Goal: Task Accomplishment & Management: Use online tool/utility

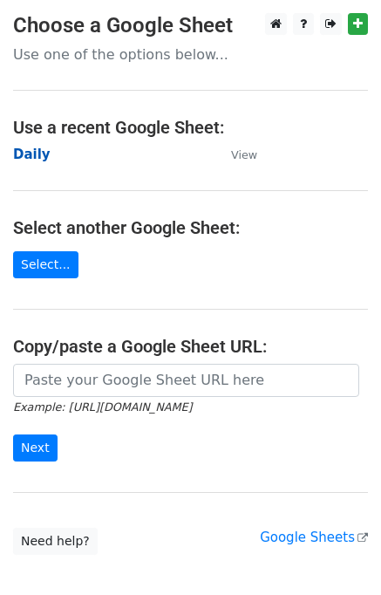
click at [38, 151] on strong "Daily" at bounding box center [31, 155] width 37 height 16
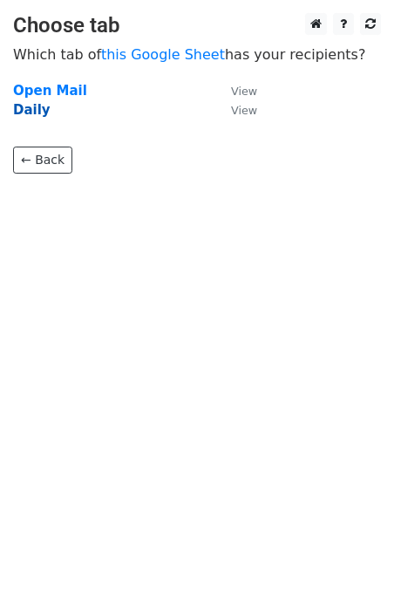
click at [31, 106] on strong "Daily" at bounding box center [31, 110] width 37 height 16
click at [28, 112] on strong "Daily" at bounding box center [31, 110] width 37 height 16
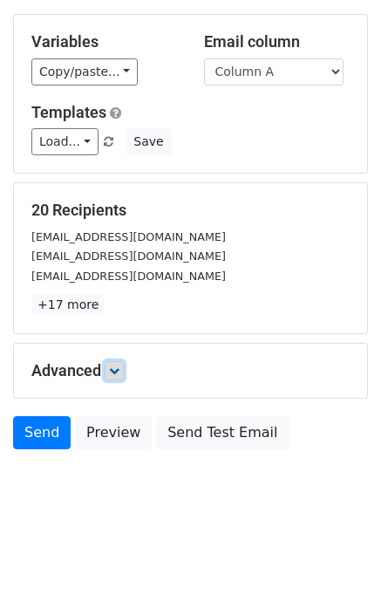
click at [119, 365] on icon at bounding box center [114, 370] width 10 height 10
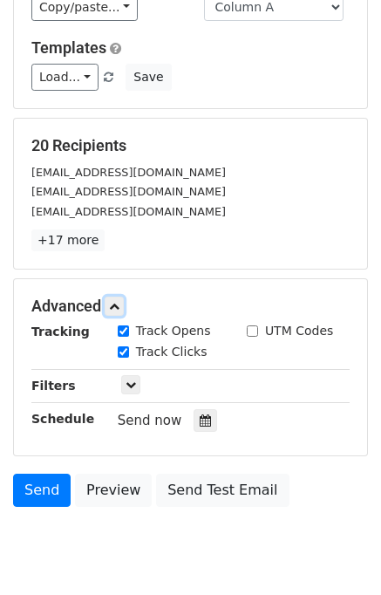
scroll to position [237, 0]
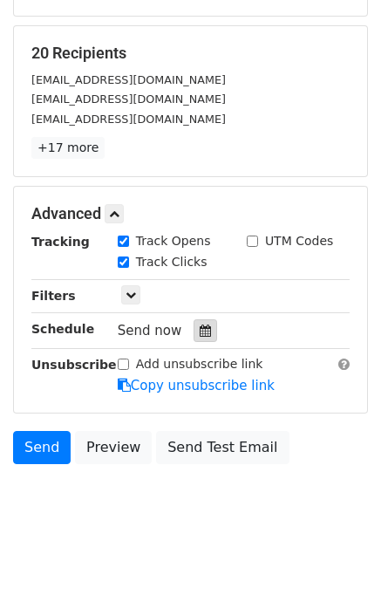
click at [200, 324] on icon at bounding box center [205, 330] width 11 height 12
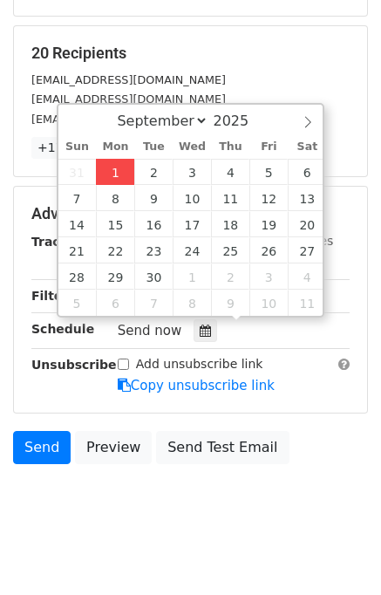
type input "2025-09-01 14:35"
type input "02"
type input "35"
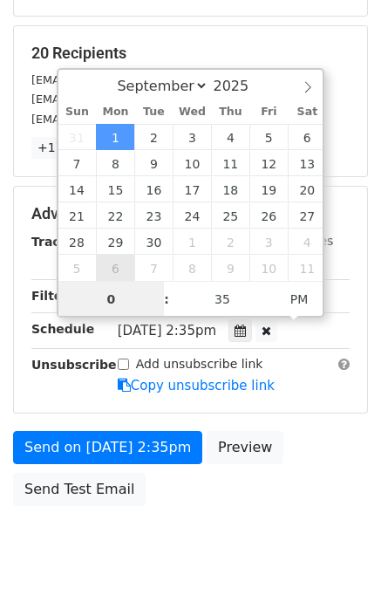
type input "02"
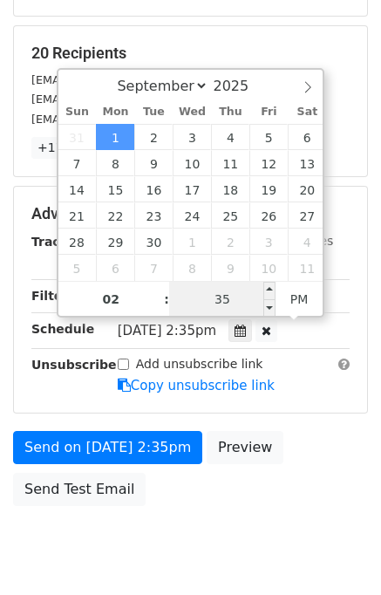
click at [181, 297] on input "35" at bounding box center [222, 299] width 106 height 35
type input "40"
type input "2025-09-01 14:40"
click at [309, 461] on div "Send on Sep 1 at 2:35pm Preview Send Test Email" at bounding box center [190, 473] width 381 height 84
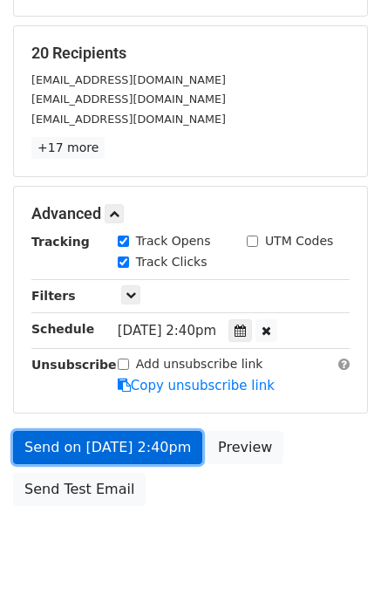
click at [113, 446] on link "Send on Sep 1 at 2:40pm" at bounding box center [107, 447] width 189 height 33
click at [112, 447] on link "Send on Sep 1 at 2:40pm" at bounding box center [107, 447] width 189 height 33
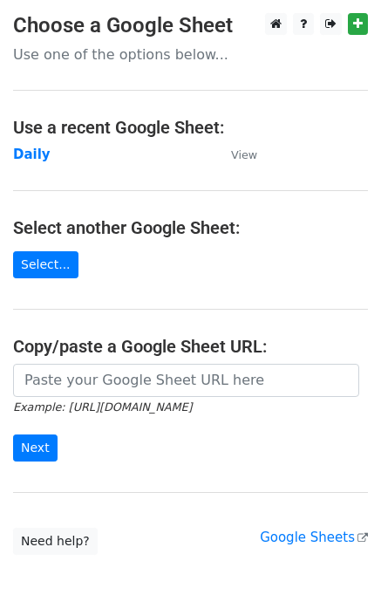
click at [42, 163] on td "Daily" at bounding box center [113, 155] width 201 height 20
click at [35, 158] on strong "Daily" at bounding box center [31, 155] width 37 height 16
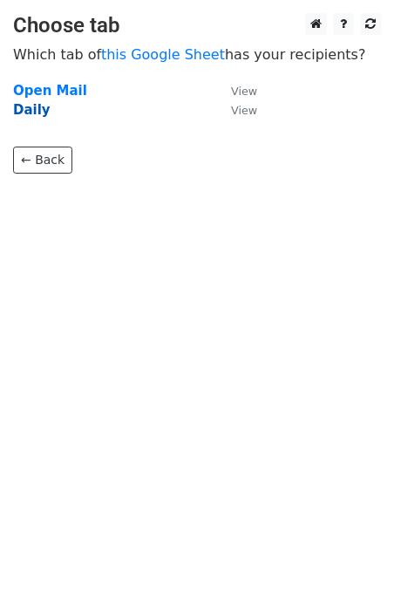
click at [34, 106] on strong "Daily" at bounding box center [31, 110] width 37 height 16
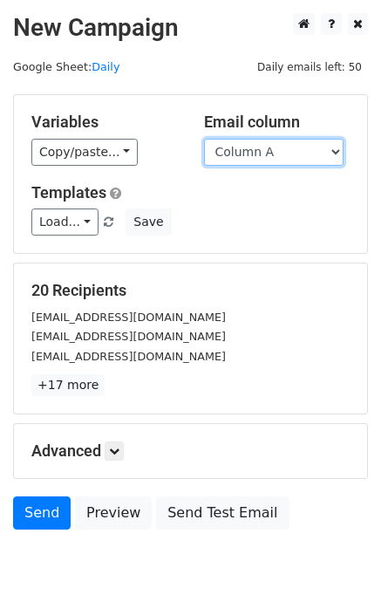
click at [265, 146] on select "Column A Column B Column C Column D Column E" at bounding box center [274, 152] width 140 height 27
select select "Column B"
click at [204, 139] on select "Column A Column B Column C Column D Column E" at bounding box center [274, 152] width 140 height 27
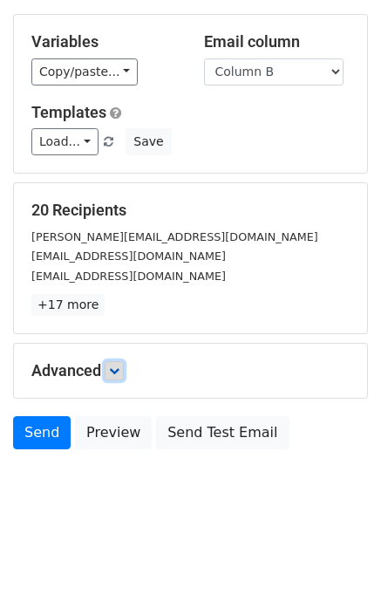
click at [115, 367] on icon at bounding box center [114, 370] width 10 height 10
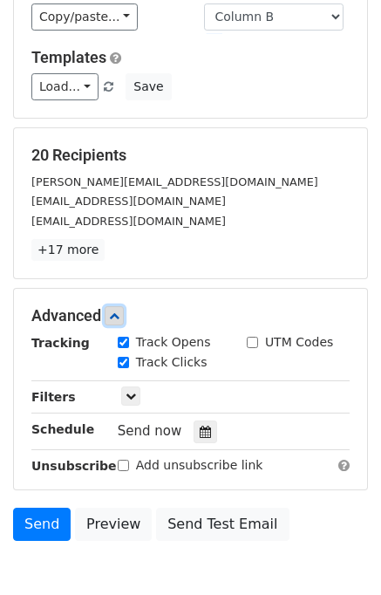
scroll to position [194, 0]
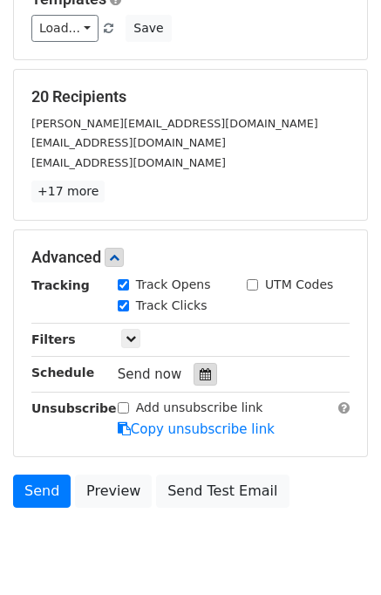
click at [200, 371] on icon at bounding box center [205, 374] width 11 height 12
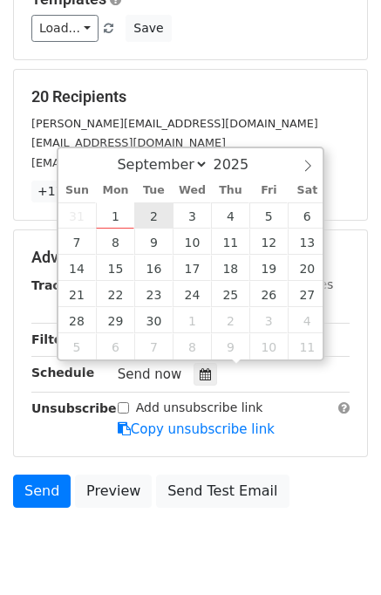
type input "2025-09-02 12:00"
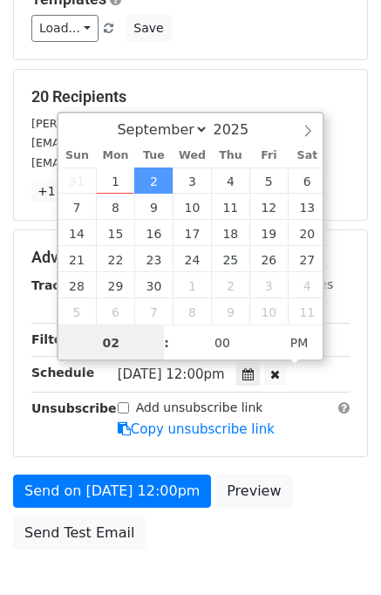
type input "02"
type input "2025-09-02 14:00"
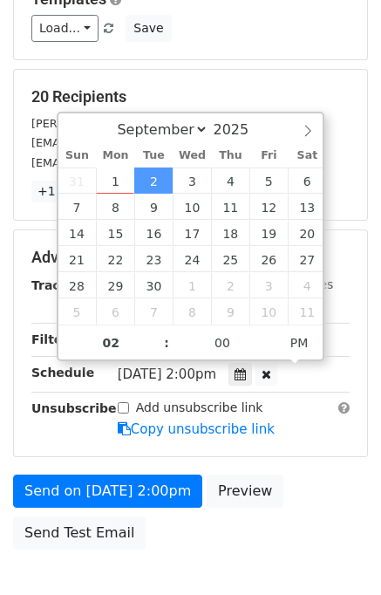
click at [290, 476] on div "Send on Sep 2 at 2:00pm Preview Send Test Email" at bounding box center [190, 516] width 381 height 84
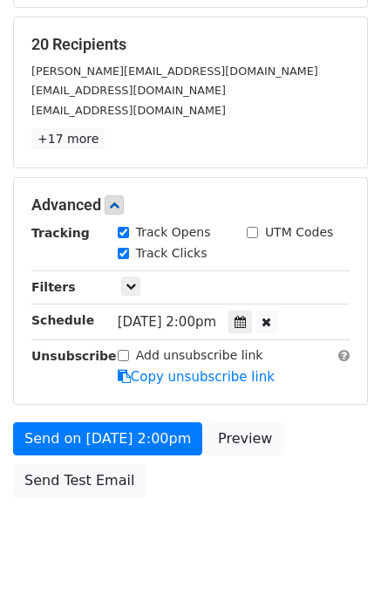
scroll to position [292, 0]
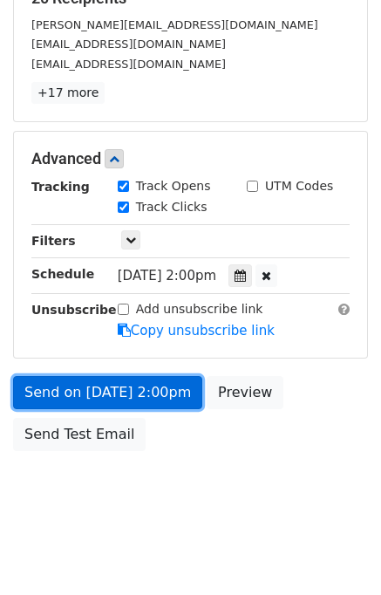
click at [63, 390] on link "Send on Sep 2 at 2:00pm" at bounding box center [107, 392] width 189 height 33
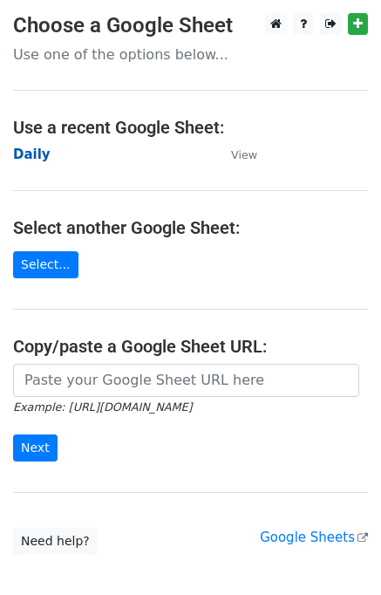
click at [26, 161] on strong "Daily" at bounding box center [31, 155] width 37 height 16
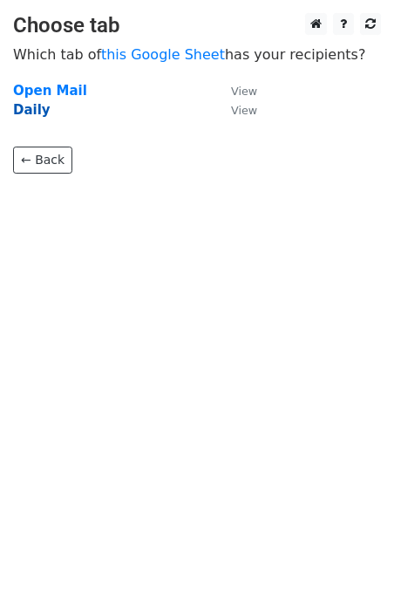
click at [35, 112] on strong "Daily" at bounding box center [31, 110] width 37 height 16
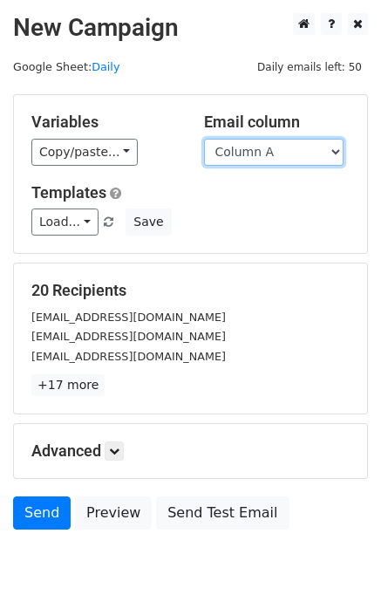
click at [246, 153] on select "Column A Column B Column C Column D Column E" at bounding box center [274, 152] width 140 height 27
click at [204, 139] on select "Column A Column B Column C Column D Column E" at bounding box center [274, 152] width 140 height 27
click at [262, 153] on select "Column A Column B Column C Column D Column E" at bounding box center [274, 152] width 140 height 27
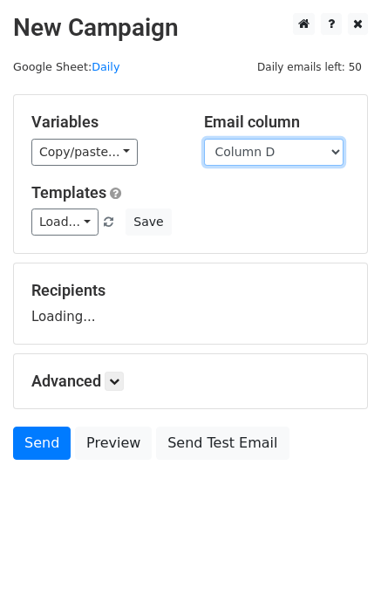
select select "Column C"
click at [204, 139] on select "Column A Column B Column C Column D Column E" at bounding box center [274, 152] width 140 height 27
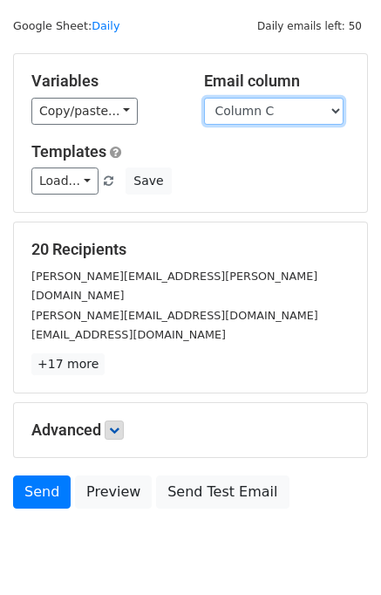
scroll to position [80, 0]
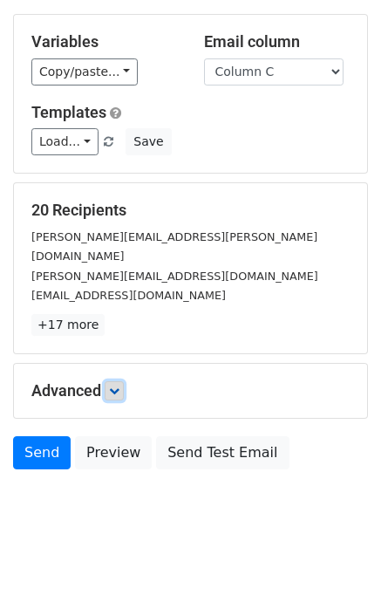
click at [116, 381] on link at bounding box center [114, 390] width 19 height 19
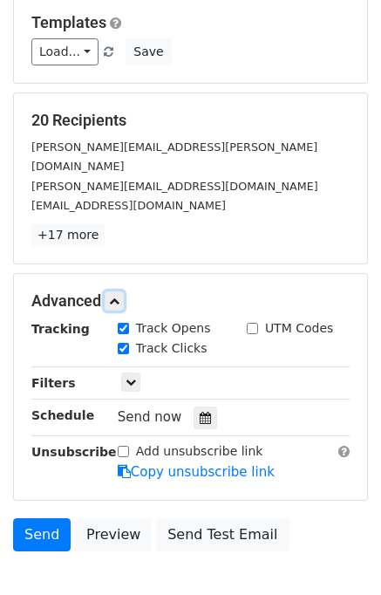
scroll to position [240, 0]
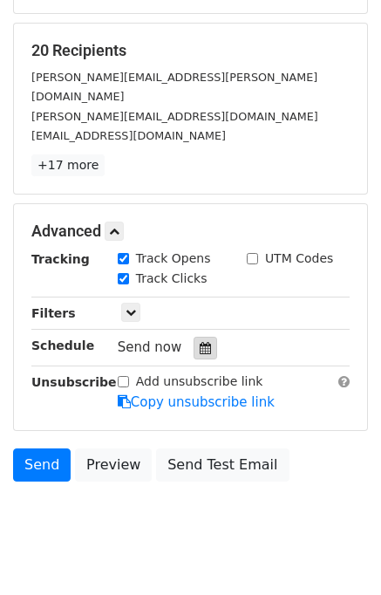
click at [200, 342] on icon at bounding box center [205, 348] width 11 height 12
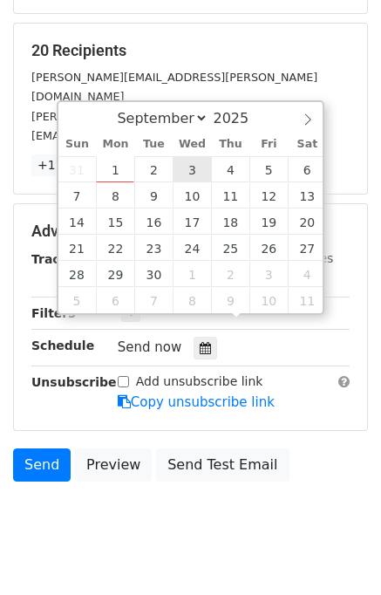
type input "2025-09-03 12:00"
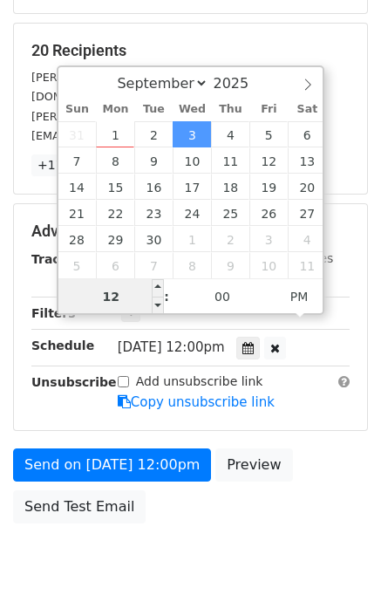
scroll to position [222, 0]
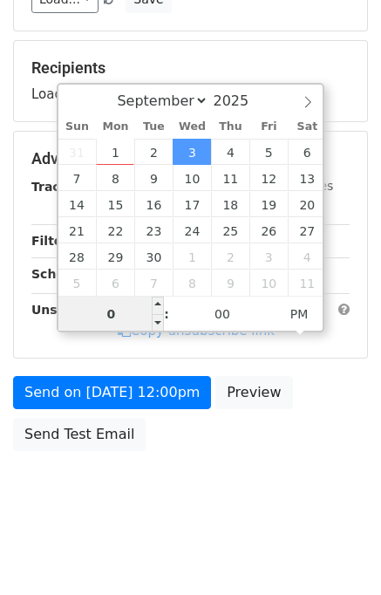
type input "03"
type input "2025-09-03 15:00"
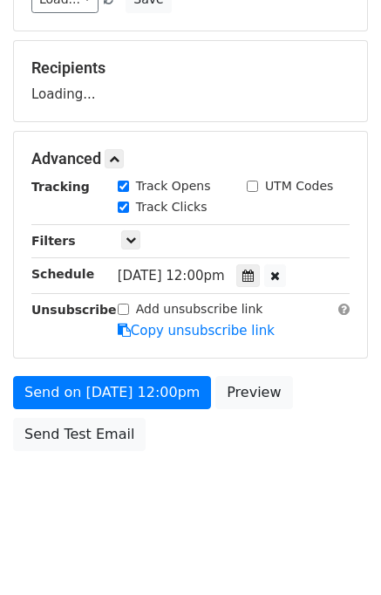
click at [274, 451] on div "Send on Sep 3 at 12:00pm Preview Send Test Email" at bounding box center [190, 418] width 381 height 84
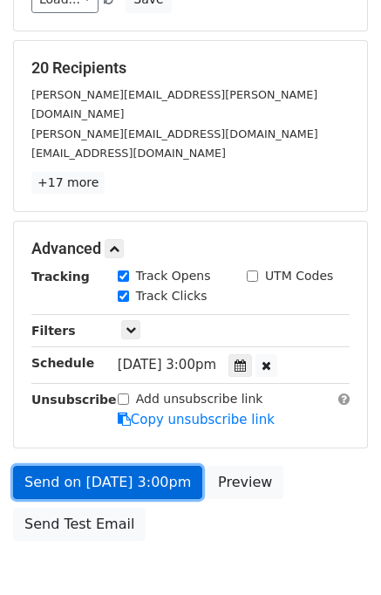
click at [120, 466] on link "Send on Sep 3 at 3:00pm" at bounding box center [107, 482] width 189 height 33
click at [119, 466] on link "Send on Sep 3 at 3:00pm" at bounding box center [107, 482] width 189 height 33
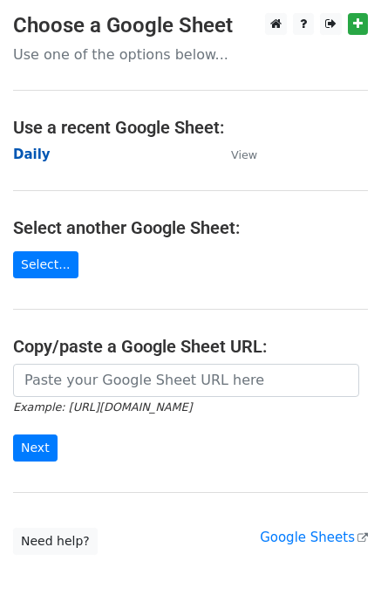
click at [33, 151] on strong "Daily" at bounding box center [31, 155] width 37 height 16
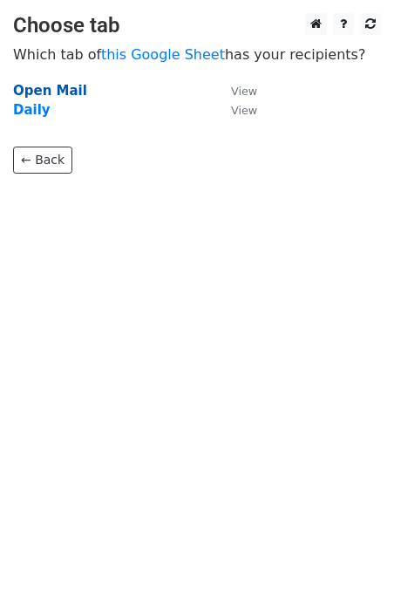
click at [26, 86] on strong "Open Mail" at bounding box center [50, 91] width 74 height 16
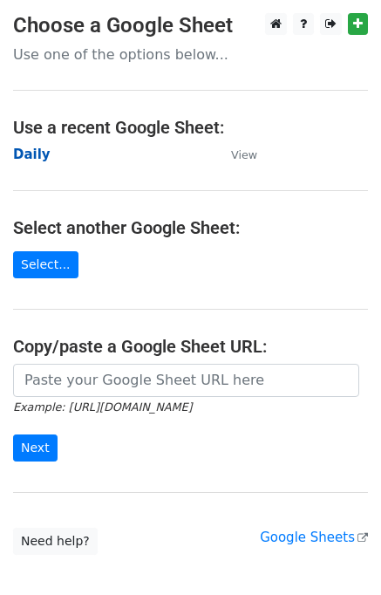
click at [38, 160] on strong "Daily" at bounding box center [31, 155] width 37 height 16
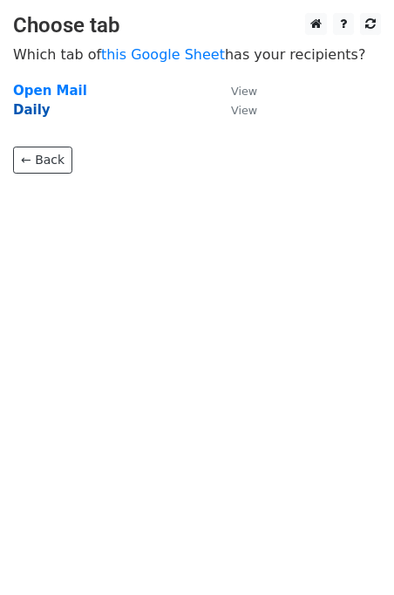
click at [35, 109] on strong "Daily" at bounding box center [31, 110] width 37 height 16
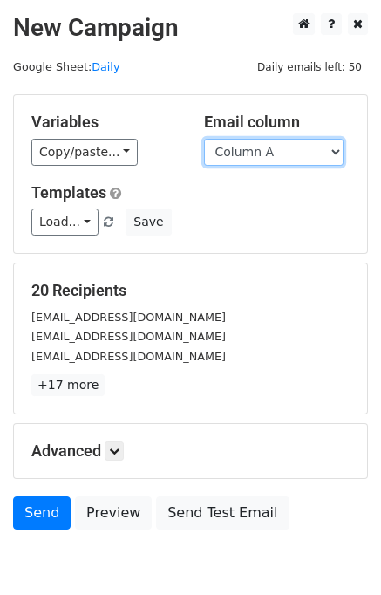
click at [248, 152] on select "Column A Column B Column C Column D Column E" at bounding box center [274, 152] width 140 height 27
select select "Column D"
click at [204, 139] on select "Column A Column B Column C Column D Column E" at bounding box center [274, 152] width 140 height 27
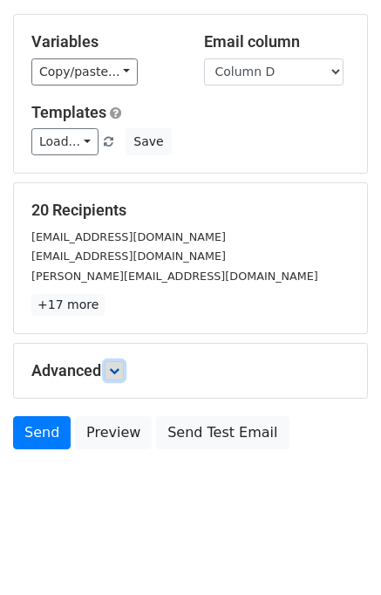
click at [114, 365] on icon at bounding box center [114, 370] width 10 height 10
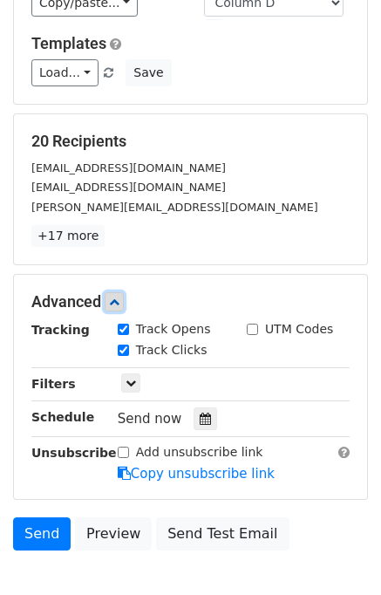
scroll to position [220, 0]
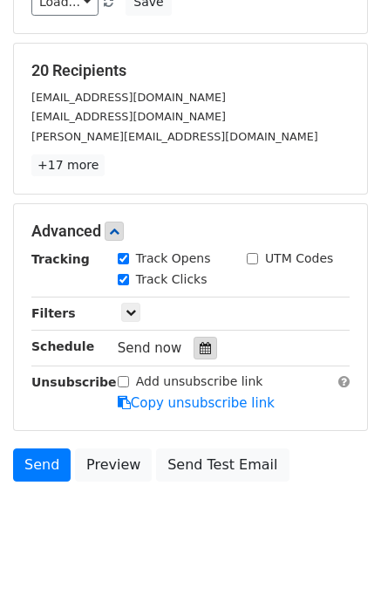
click at [201, 337] on div at bounding box center [206, 348] width 24 height 23
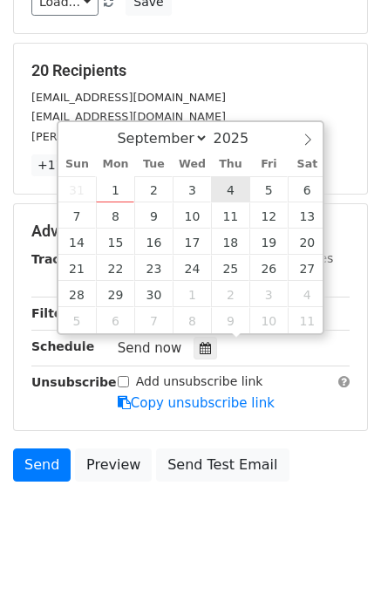
type input "2025-09-04 12:00"
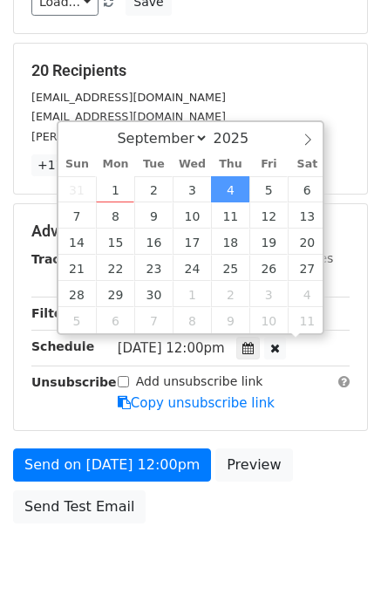
scroll to position [0, 0]
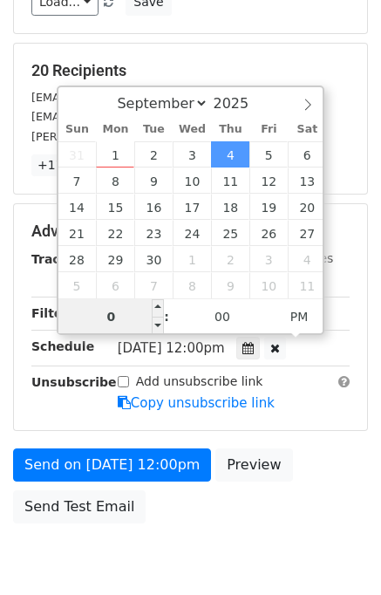
type input "04"
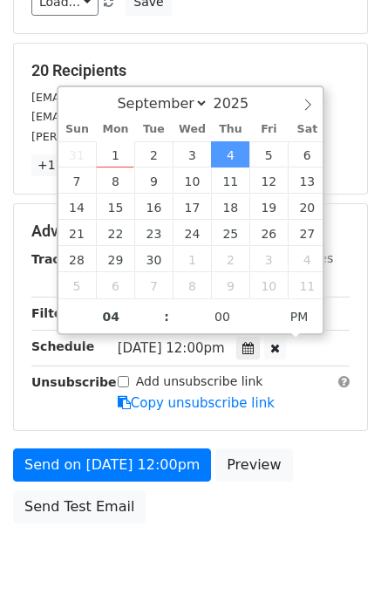
type input "2025-09-04 16:00"
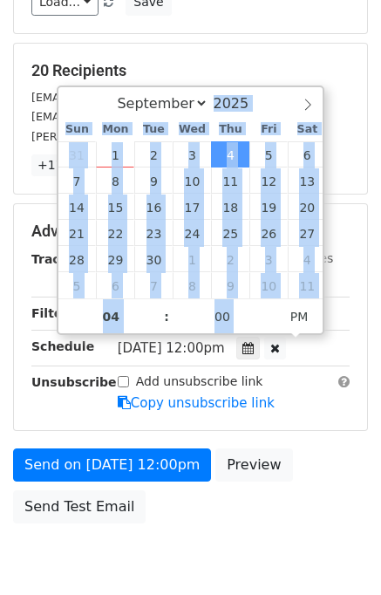
click at [338, 491] on div "Send on Sep 4 at 12:00pm Preview Send Test Email" at bounding box center [190, 490] width 381 height 84
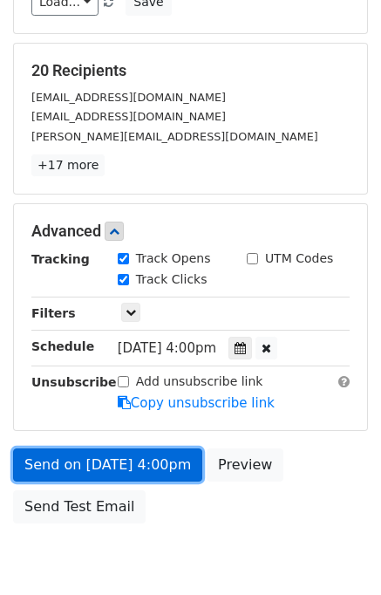
click at [112, 467] on link "Send on Sep 4 at 4:00pm" at bounding box center [107, 464] width 189 height 33
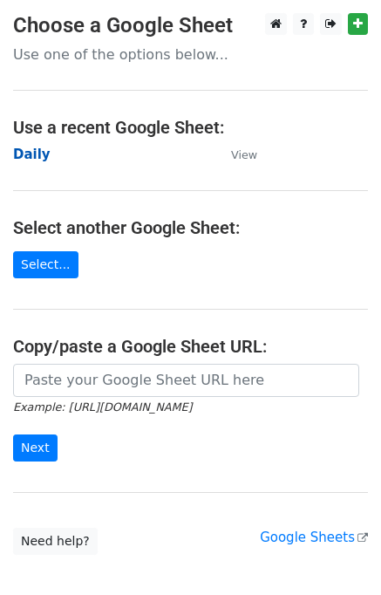
click at [24, 158] on strong "Daily" at bounding box center [31, 155] width 37 height 16
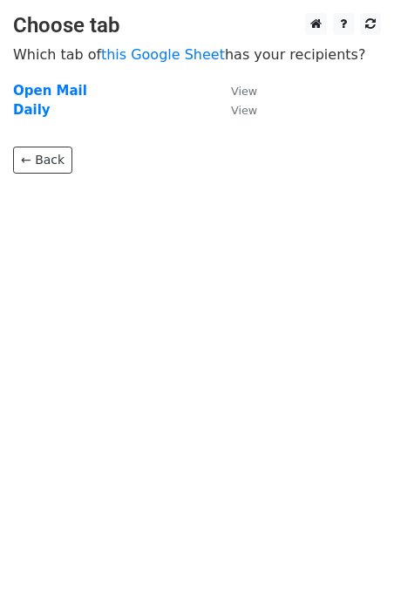
click at [45, 111] on td "Daily" at bounding box center [113, 110] width 201 height 20
click at [44, 109] on td "Daily" at bounding box center [113, 110] width 201 height 20
click at [28, 109] on strong "Daily" at bounding box center [31, 110] width 37 height 16
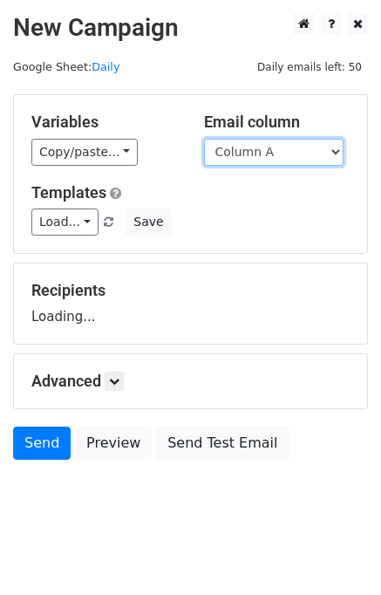
click at [255, 147] on select "Column A Column B Column C Column D Column E" at bounding box center [274, 152] width 140 height 27
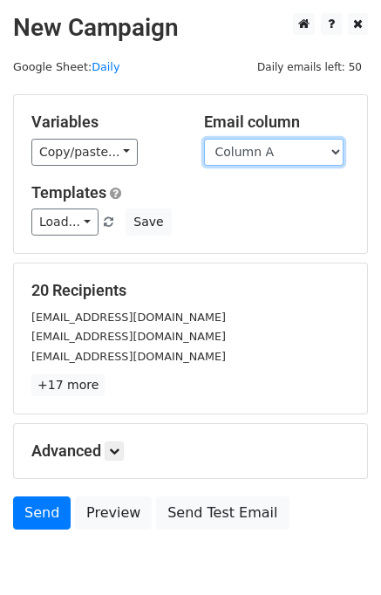
drag, startPoint x: 273, startPoint y: 144, endPoint x: 280, endPoint y: 161, distance: 18.8
click at [273, 144] on select "Column A Column B Column C Column D Column E" at bounding box center [274, 152] width 140 height 27
select select "Column E"
click at [204, 139] on select "Column A Column B Column C Column D Column E" at bounding box center [274, 152] width 140 height 27
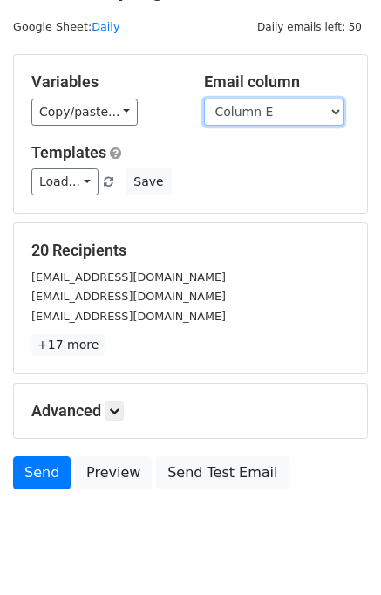
scroll to position [80, 0]
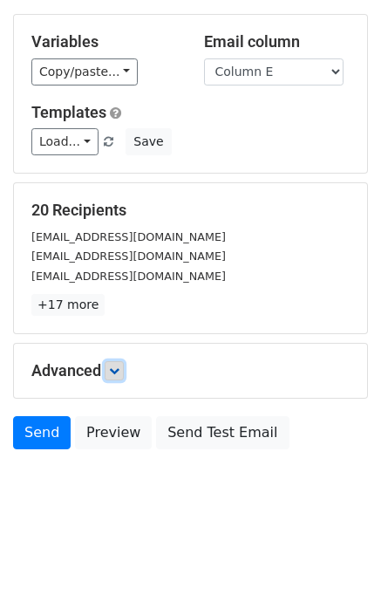
click at [124, 372] on link at bounding box center [114, 370] width 19 height 19
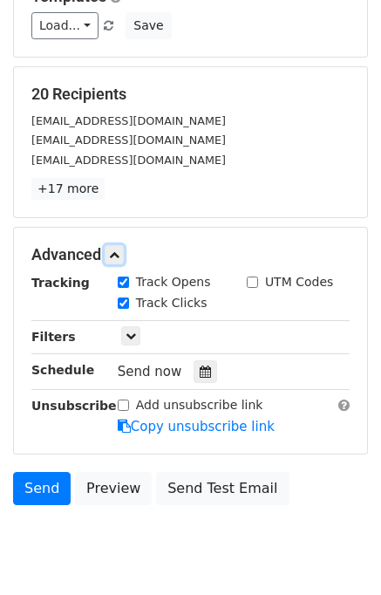
scroll to position [250, 0]
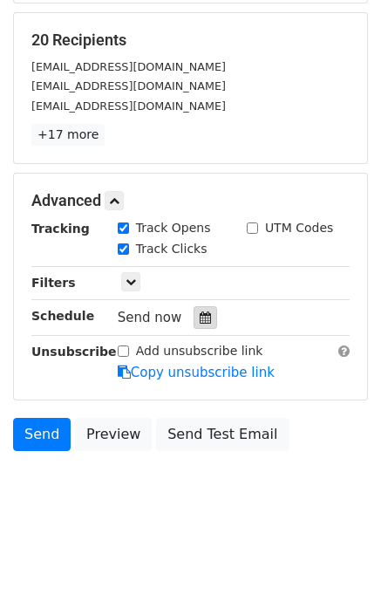
click at [200, 311] on icon at bounding box center [205, 317] width 11 height 12
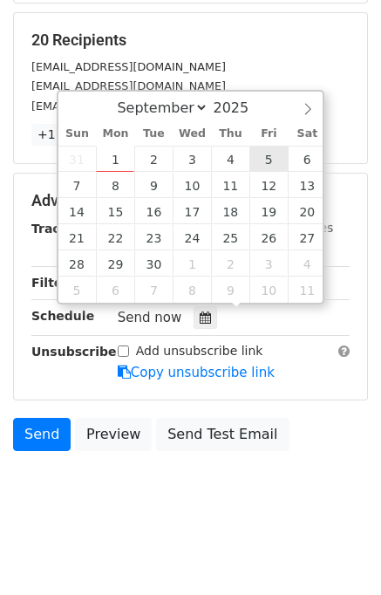
type input "[DATE] 12:00"
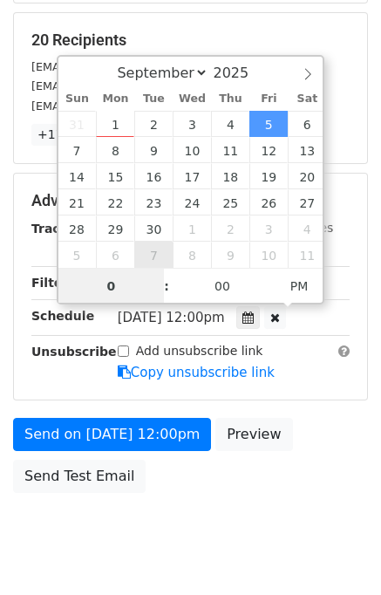
type input "05"
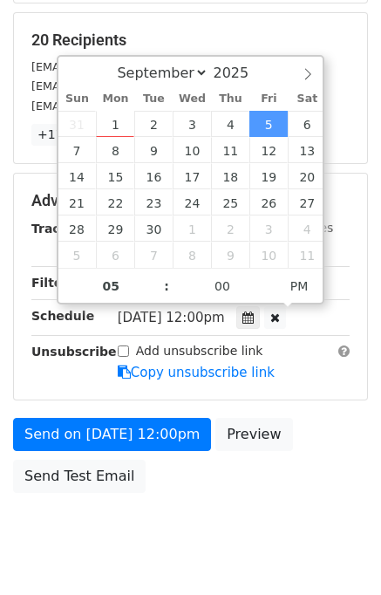
type input "[DATE] 17:00"
click at [303, 478] on div "Send on [DATE] 12:00pm Preview Send Test Email" at bounding box center [190, 460] width 381 height 84
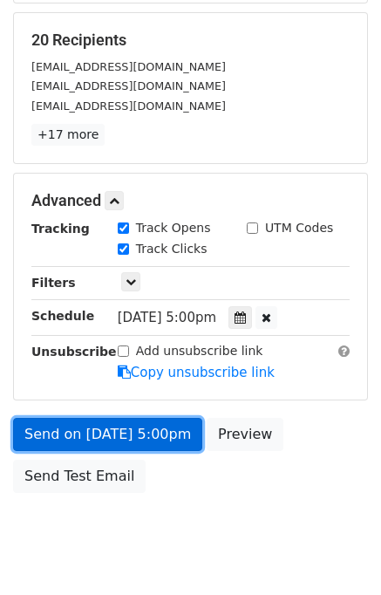
click at [126, 431] on link "Send on [DATE] 5:00pm" at bounding box center [107, 434] width 189 height 33
